Goal: Information Seeking & Learning: Learn about a topic

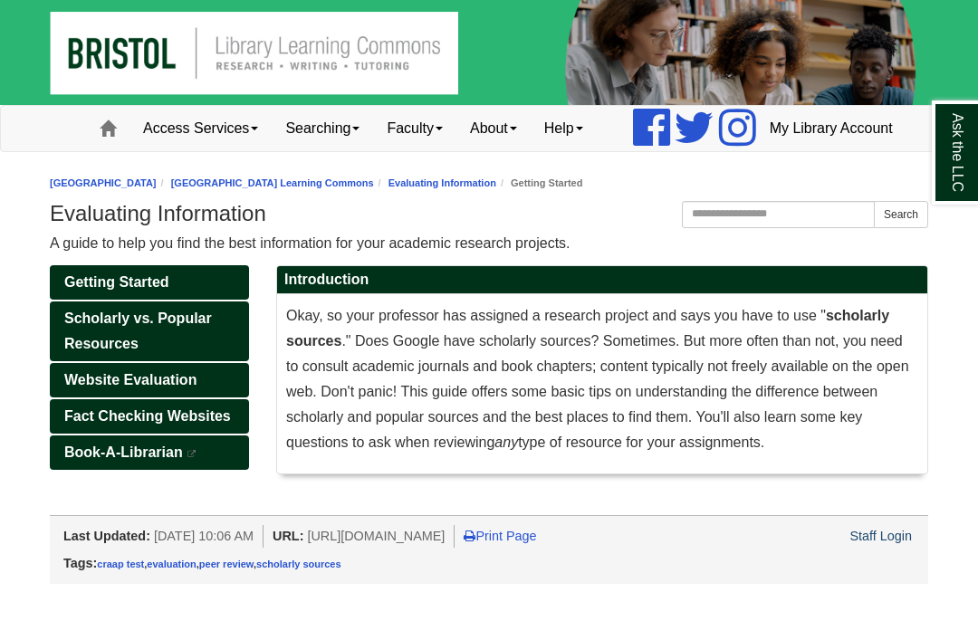
click at [229, 300] on link "Getting Started" at bounding box center [149, 282] width 199 height 34
click at [222, 300] on link "Getting Started" at bounding box center [149, 282] width 199 height 34
click at [226, 300] on link "Getting Started" at bounding box center [149, 282] width 199 height 34
click at [211, 361] on link "Scholarly vs. Popular Resources" at bounding box center [149, 331] width 199 height 60
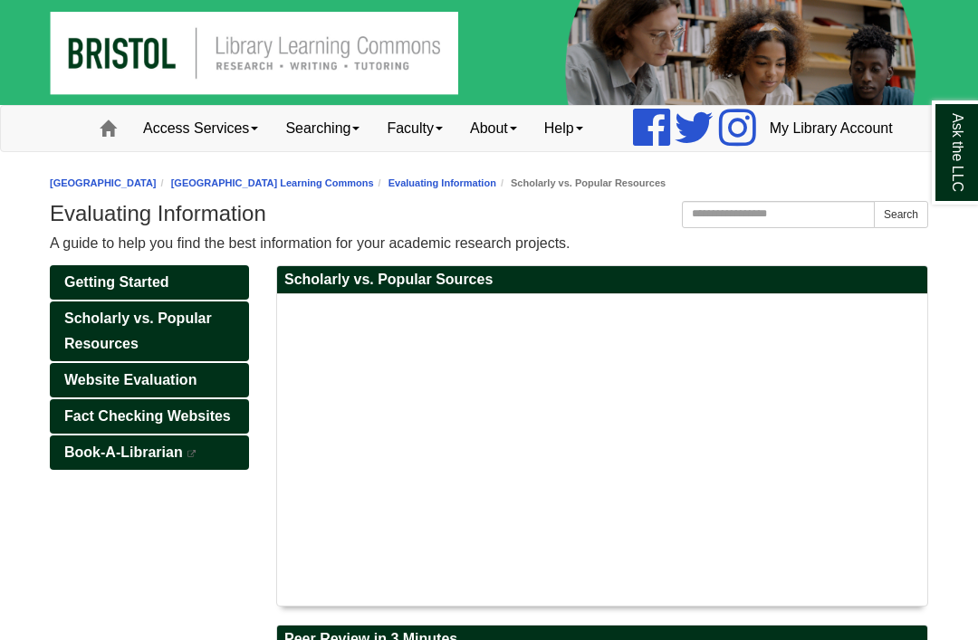
click at [211, 300] on link "Getting Started" at bounding box center [149, 282] width 199 height 34
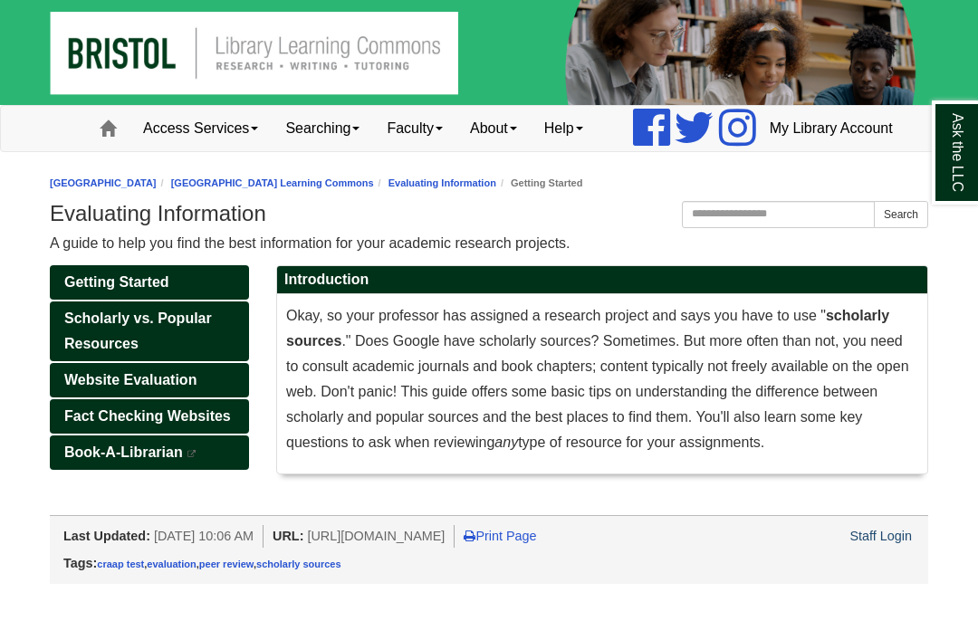
click at [210, 361] on link "Scholarly vs. Popular Resources" at bounding box center [149, 331] width 199 height 60
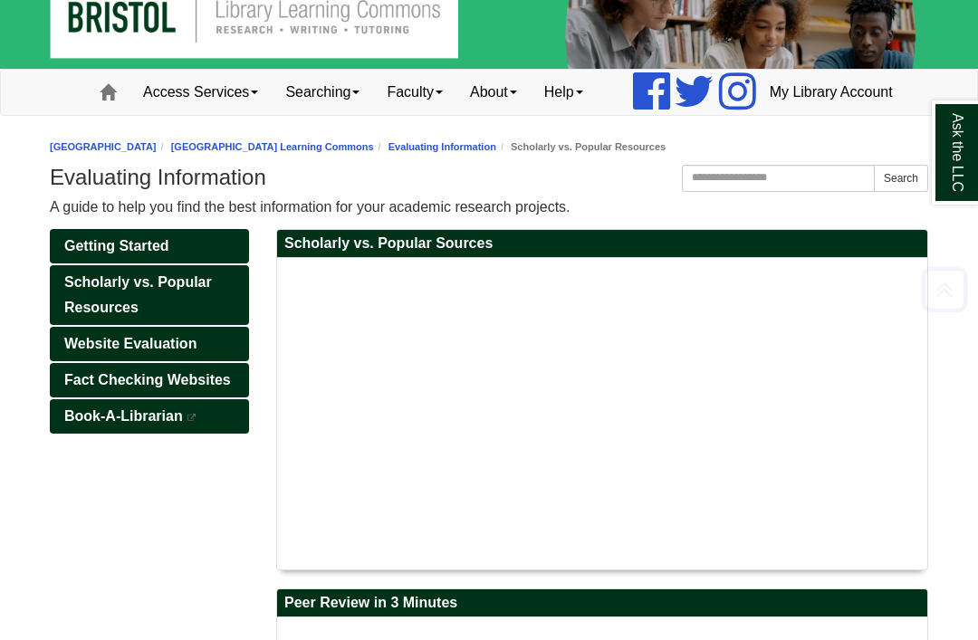
scroll to position [29, 0]
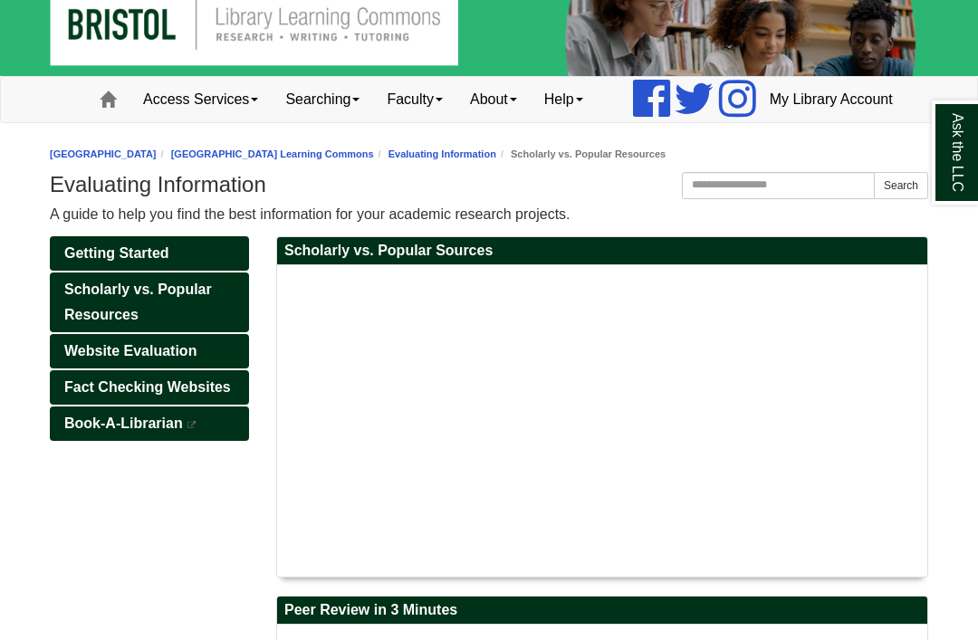
click at [212, 368] on link "Website Evaluation" at bounding box center [149, 351] width 199 height 34
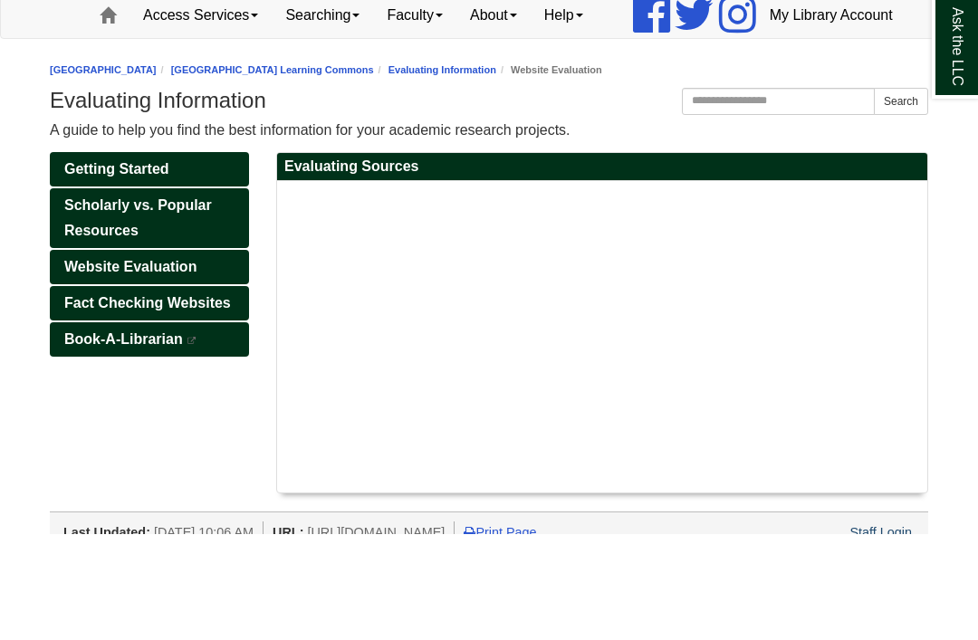
scroll to position [42, 0]
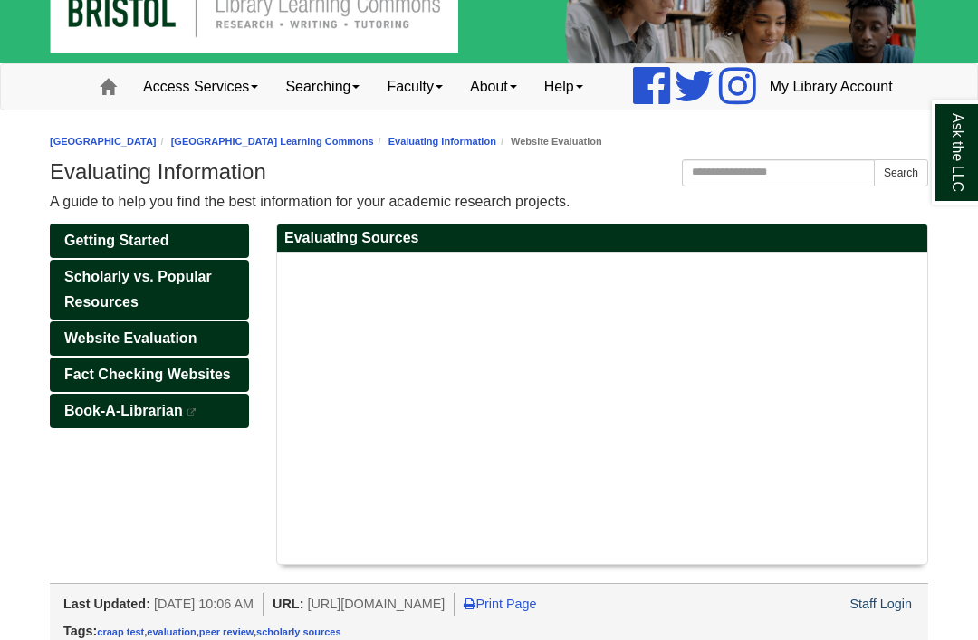
click at [216, 392] on link "Fact Checking Websites" at bounding box center [149, 375] width 199 height 34
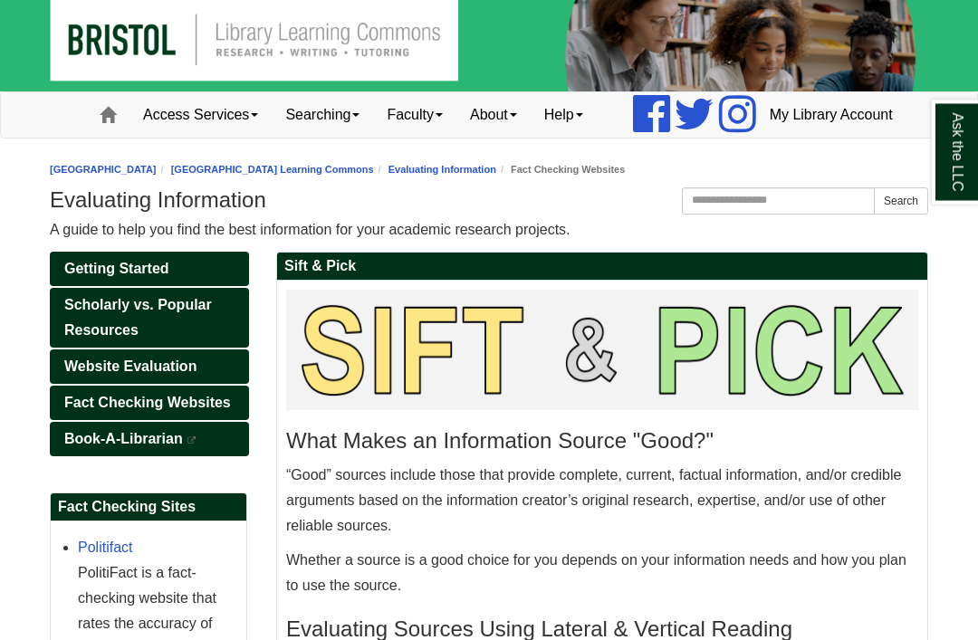
scroll to position [14, 0]
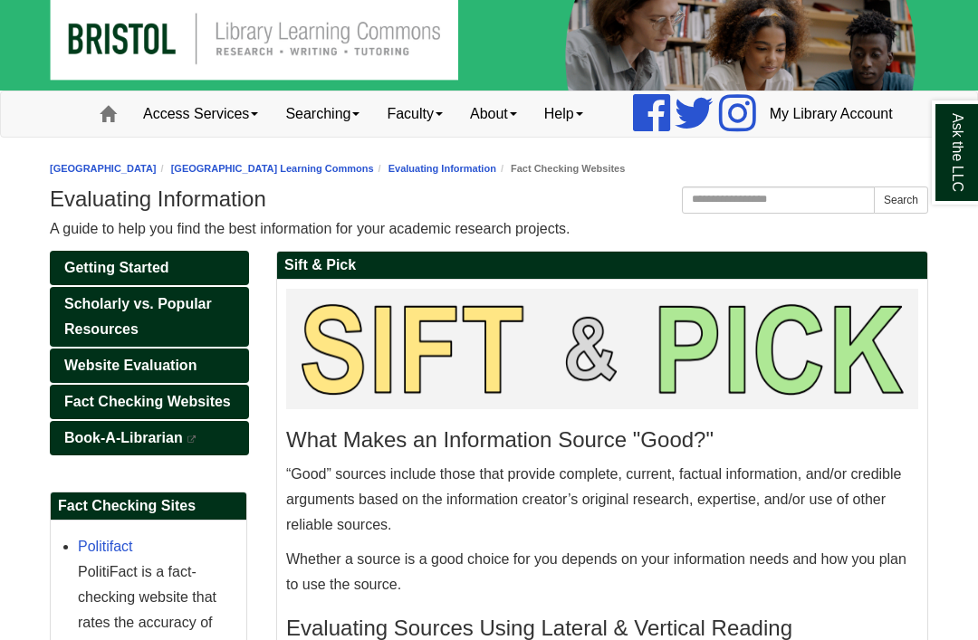
click at [205, 347] on link "Scholarly vs. Popular Resources" at bounding box center [149, 317] width 199 height 60
